Goal: Information Seeking & Learning: Stay updated

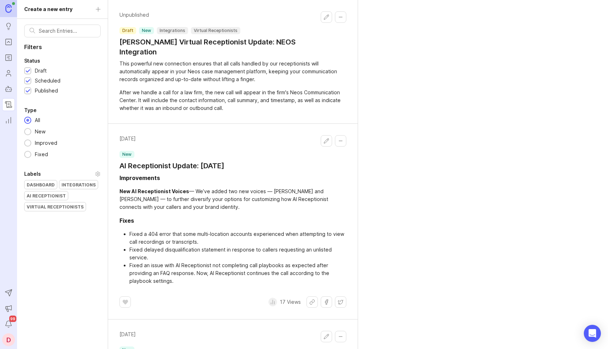
click at [98, 7] on div "Create a new entry Filters Status Draft Scheduled Published Type All New Improv…" at bounding box center [62, 174] width 91 height 349
click at [157, 161] on h1 "AI Receptionist Update: [DATE]" at bounding box center [172, 166] width 105 height 10
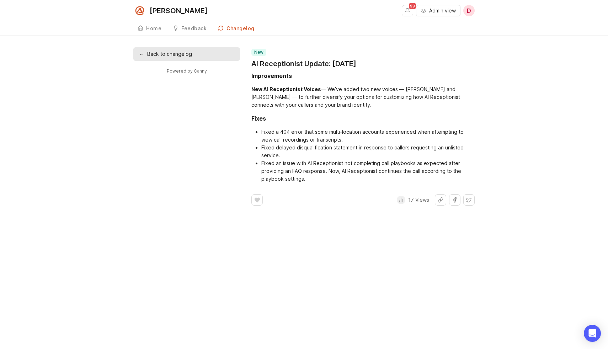
click at [150, 52] on link "← Back to changelog" at bounding box center [186, 54] width 107 height 14
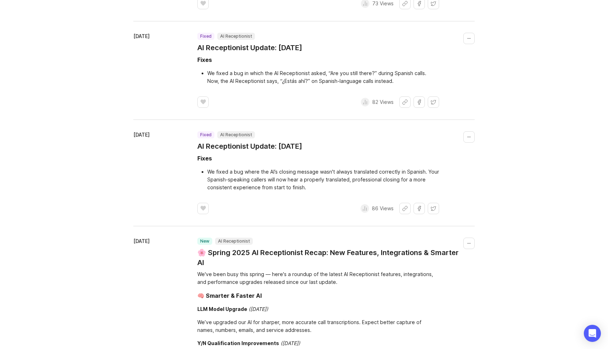
scroll to position [3046, 0]
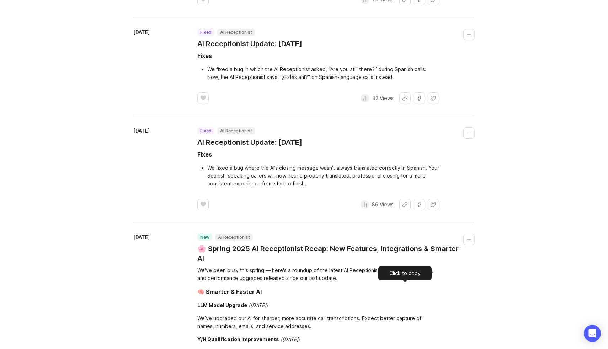
click at [403, 5] on button "Share link" at bounding box center [405, -1] width 11 height 11
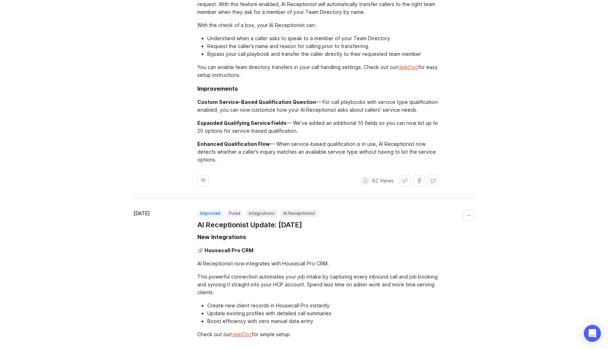
scroll to position [2467, 0]
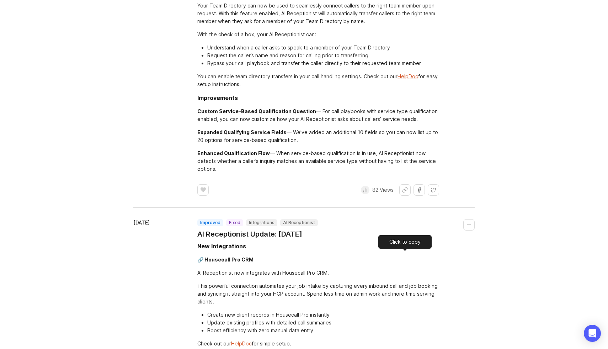
click at [406, 196] on button "Share link" at bounding box center [405, 189] width 11 height 11
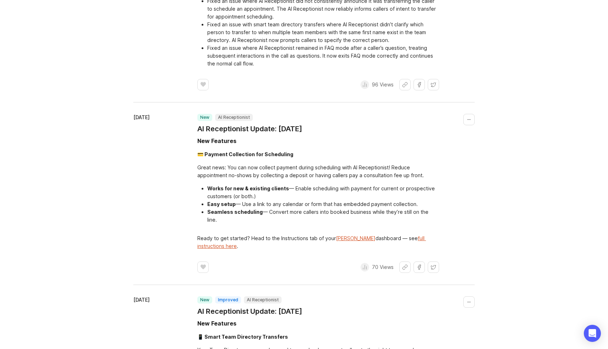
scroll to position [2131, 0]
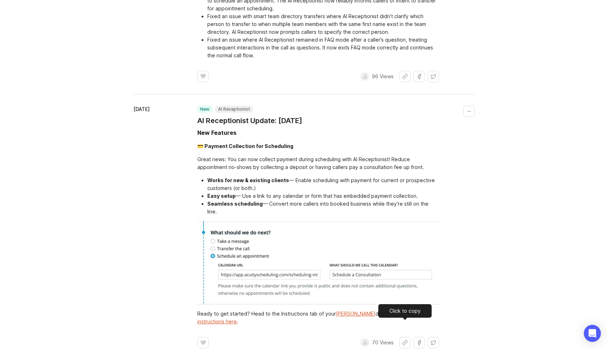
click at [405, 337] on button "Share link" at bounding box center [405, 342] width 11 height 11
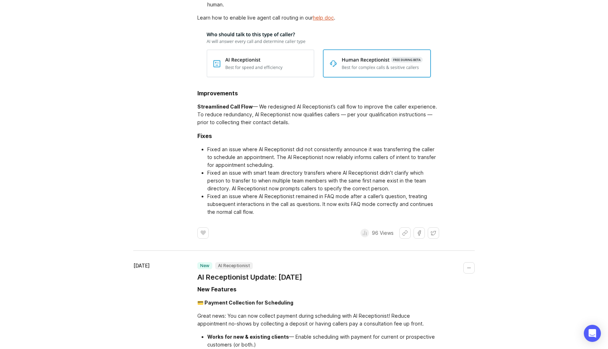
scroll to position [1977, 0]
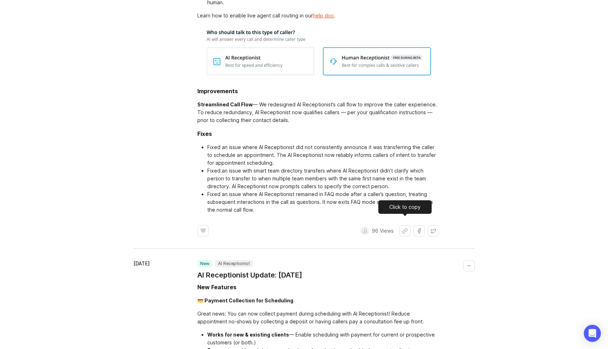
click at [402, 225] on button "Share link" at bounding box center [405, 230] width 11 height 11
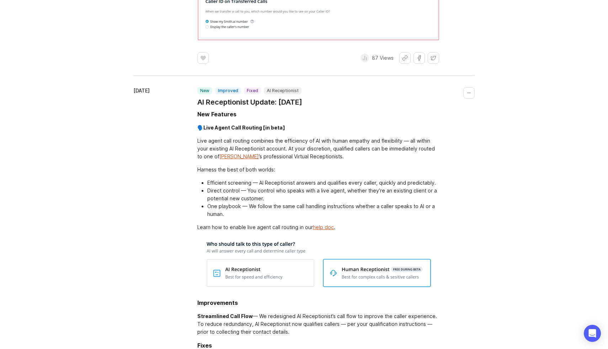
scroll to position [1776, 0]
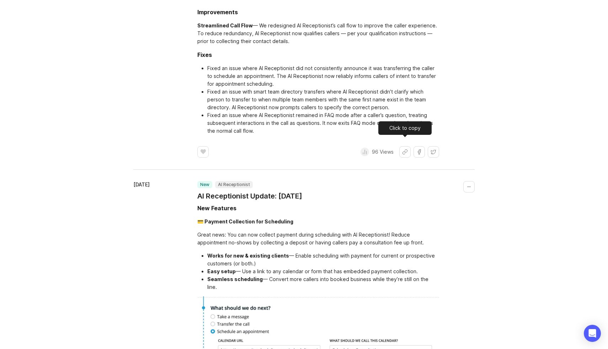
click at [404, 146] on button "Share link" at bounding box center [405, 151] width 11 height 11
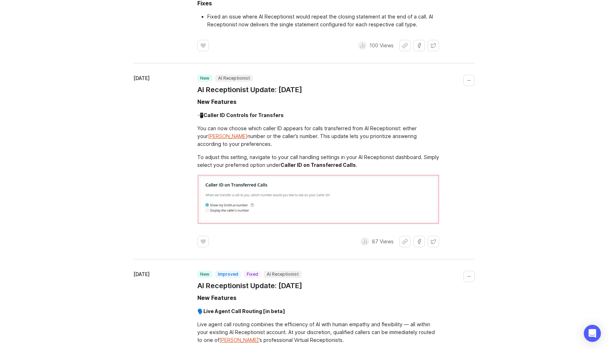
scroll to position [1596, 0]
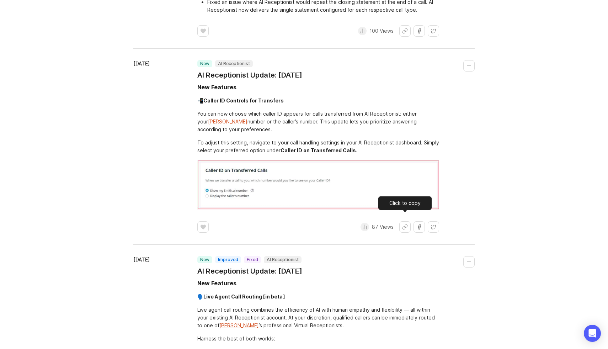
click at [403, 222] on button "Share link" at bounding box center [405, 226] width 11 height 11
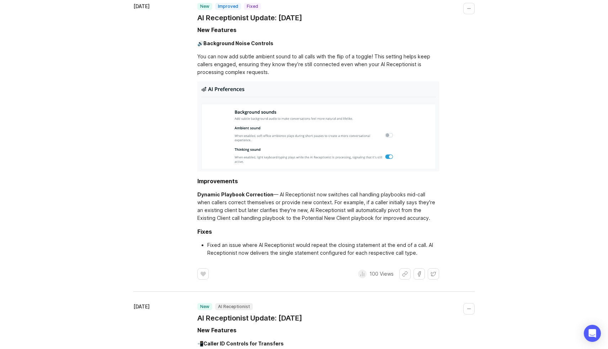
scroll to position [1351, 0]
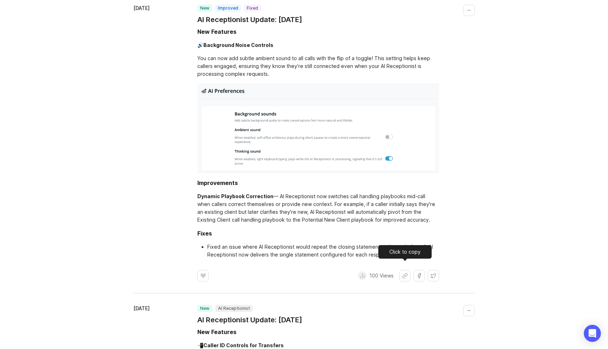
click at [402, 270] on button "Share link" at bounding box center [405, 275] width 11 height 11
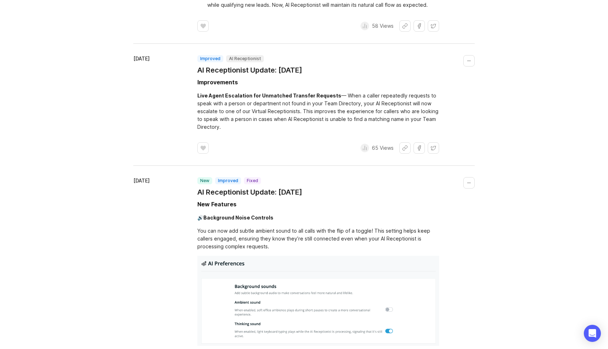
scroll to position [1172, 0]
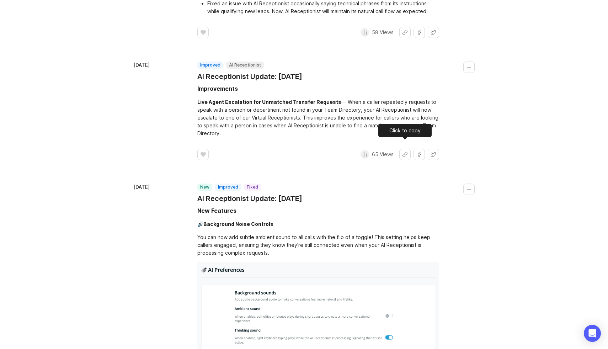
click at [404, 149] on button "Share link" at bounding box center [405, 154] width 11 height 11
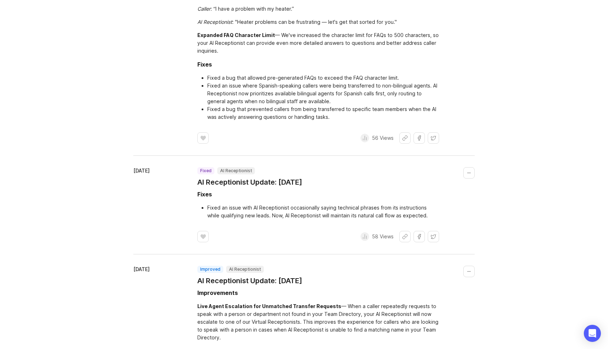
scroll to position [965, 0]
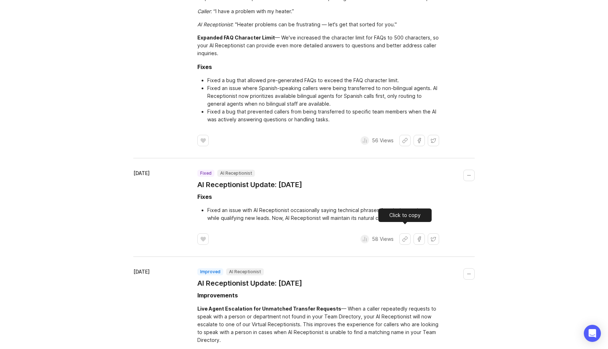
click at [400, 233] on button "Share link" at bounding box center [405, 238] width 11 height 11
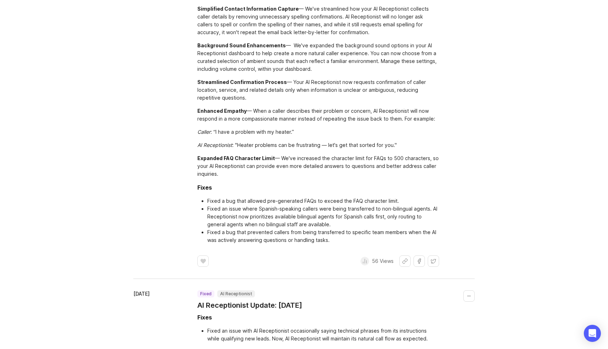
scroll to position [840, 0]
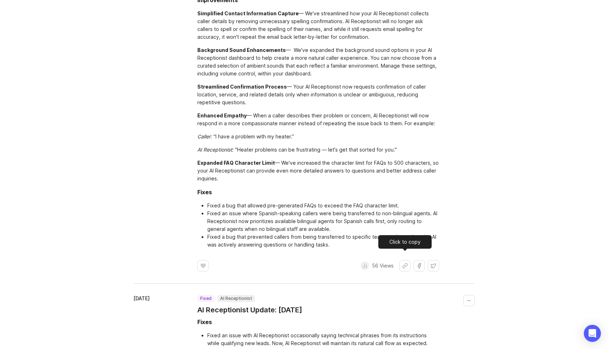
click at [401, 260] on button "Share link" at bounding box center [405, 265] width 11 height 11
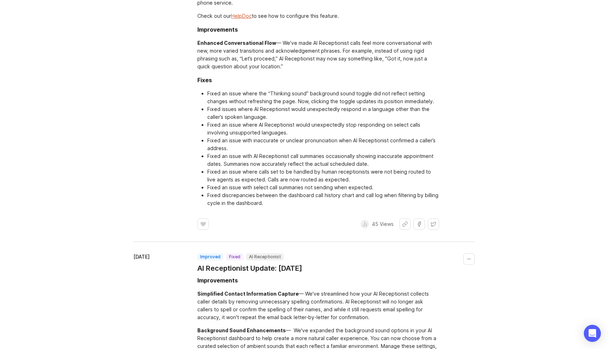
scroll to position [551, 0]
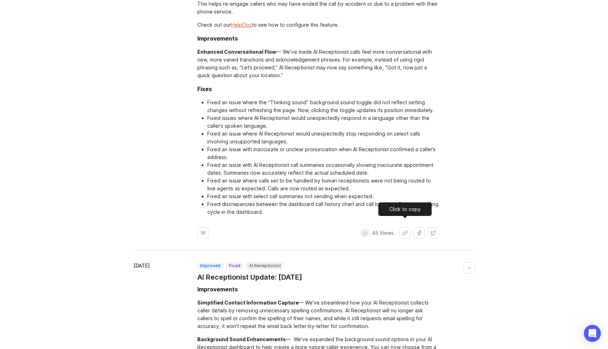
click at [405, 227] on button "Share link" at bounding box center [405, 232] width 11 height 11
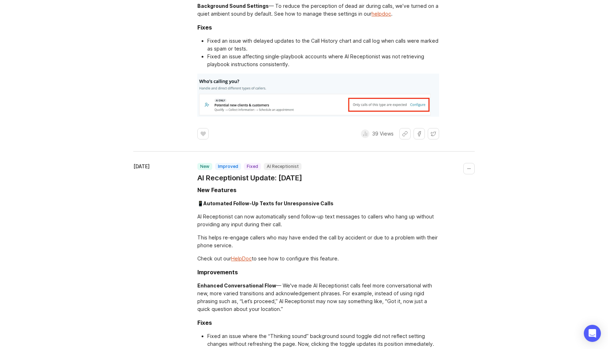
scroll to position [278, 0]
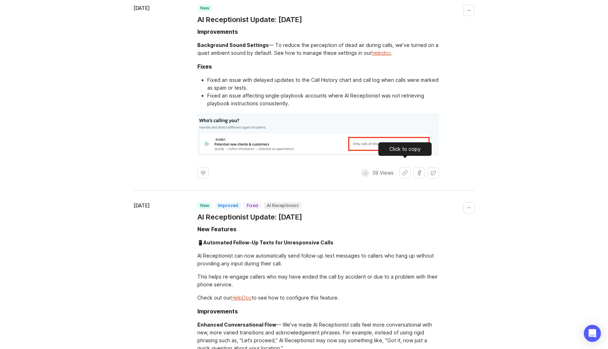
click at [405, 167] on button "Share link" at bounding box center [405, 172] width 11 height 11
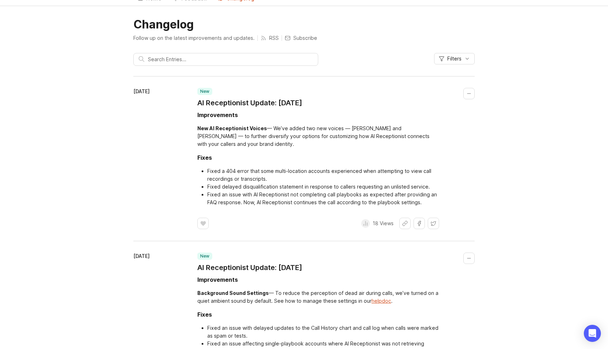
scroll to position [28, 0]
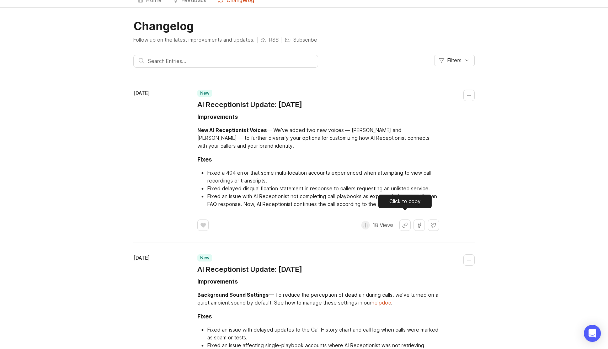
click at [406, 220] on button "Share link" at bounding box center [405, 225] width 11 height 11
